Goal: Information Seeking & Learning: Learn about a topic

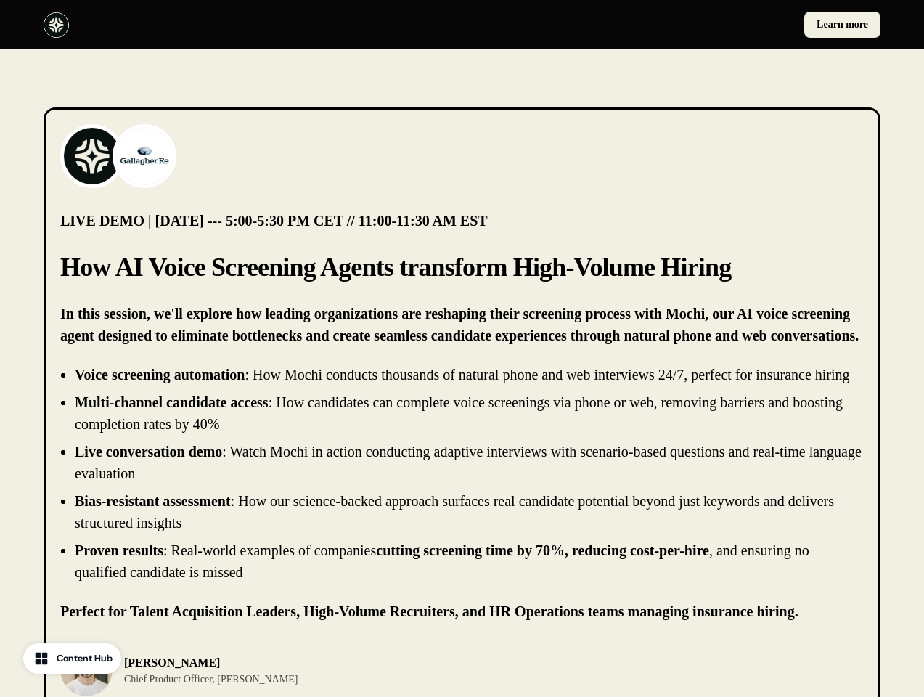
click at [461, 25] on div "Learn more" at bounding box center [462, 24] width 924 height 49
click at [250, 25] on div at bounding box center [250, 24] width 413 height 25
click at [674, 25] on div "Learn more" at bounding box center [674, 25] width 413 height 26
click at [92, 156] on img at bounding box center [92, 156] width 58 height 58
click at [144, 156] on img at bounding box center [144, 156] width 58 height 58
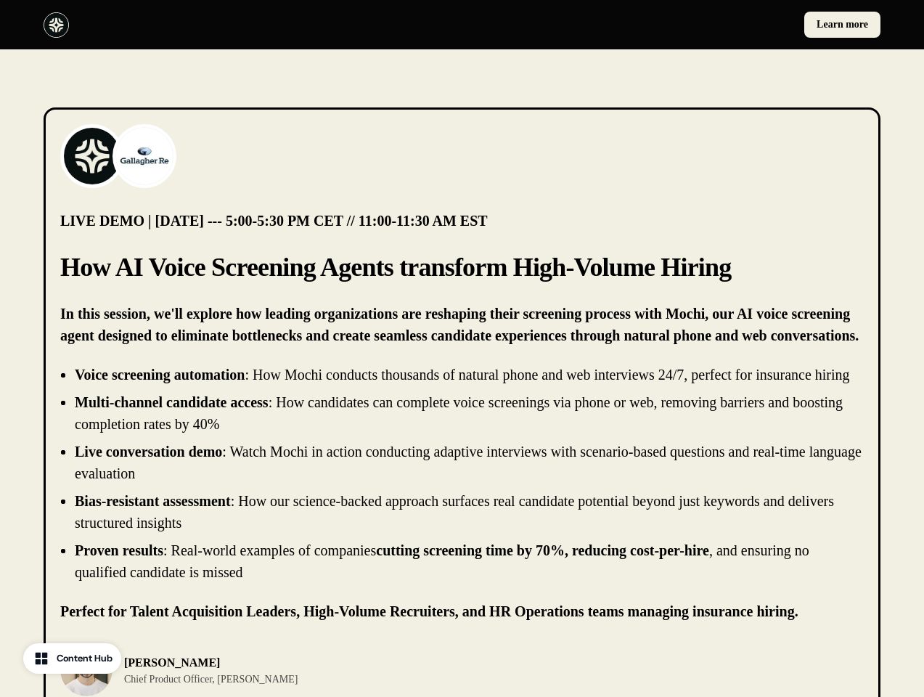
click at [461, 484] on li "Live conversation demo : Watch Mochi in action conducting adaptive interviews w…" at bounding box center [469, 462] width 789 height 44
click at [461, 681] on div "[PERSON_NAME] Chief Product Officer, [PERSON_NAME]" at bounding box center [461, 670] width 803 height 52
click at [257, 681] on div "[PERSON_NAME] Chief Product Officer, [PERSON_NAME]" at bounding box center [256, 670] width 393 height 52
click at [86, 681] on img at bounding box center [86, 670] width 52 height 52
click at [188, 671] on p "[PERSON_NAME]" at bounding box center [210, 662] width 173 height 17
